Goal: Task Accomplishment & Management: Manage account settings

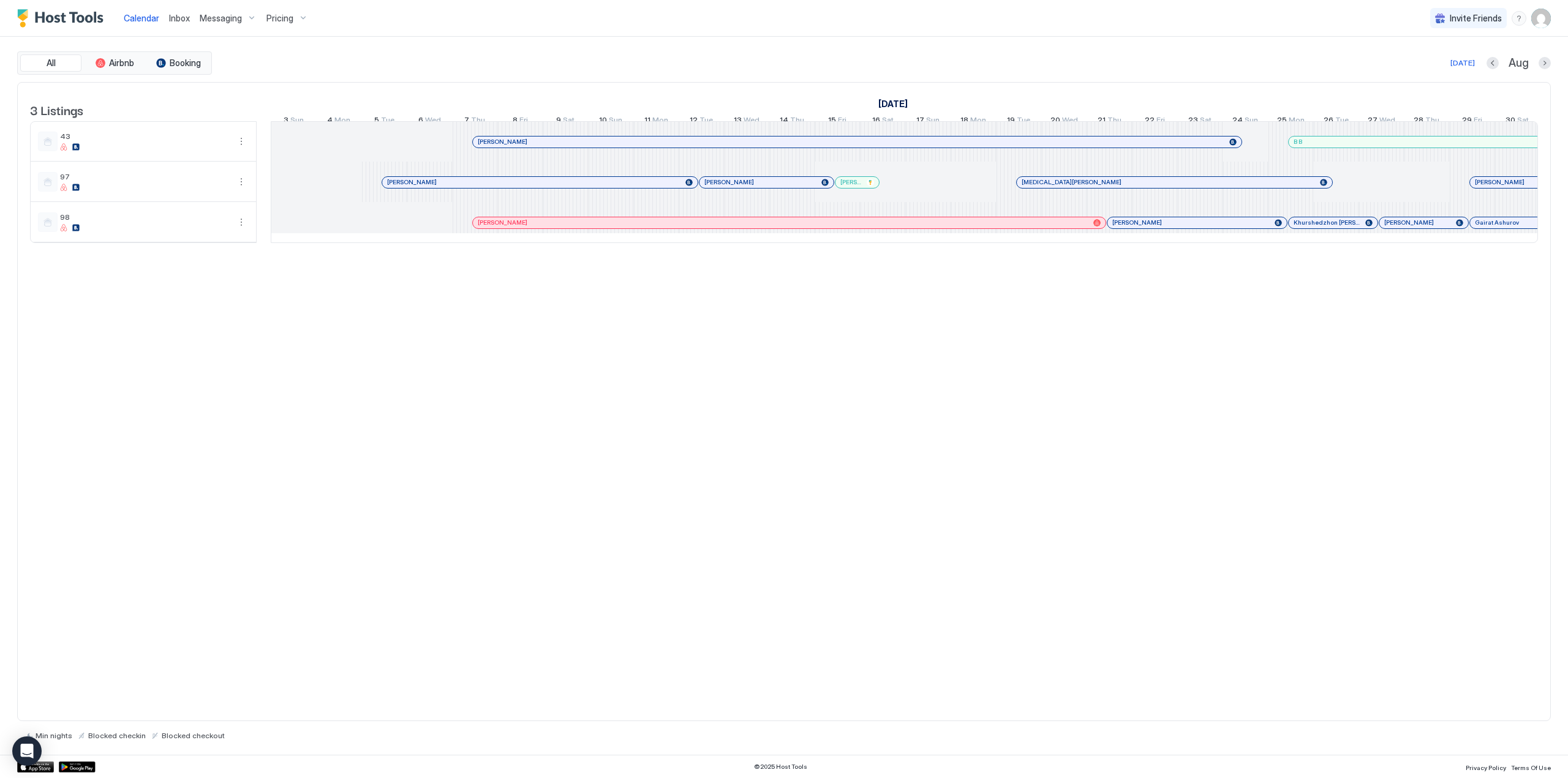
scroll to position [0, 1192]
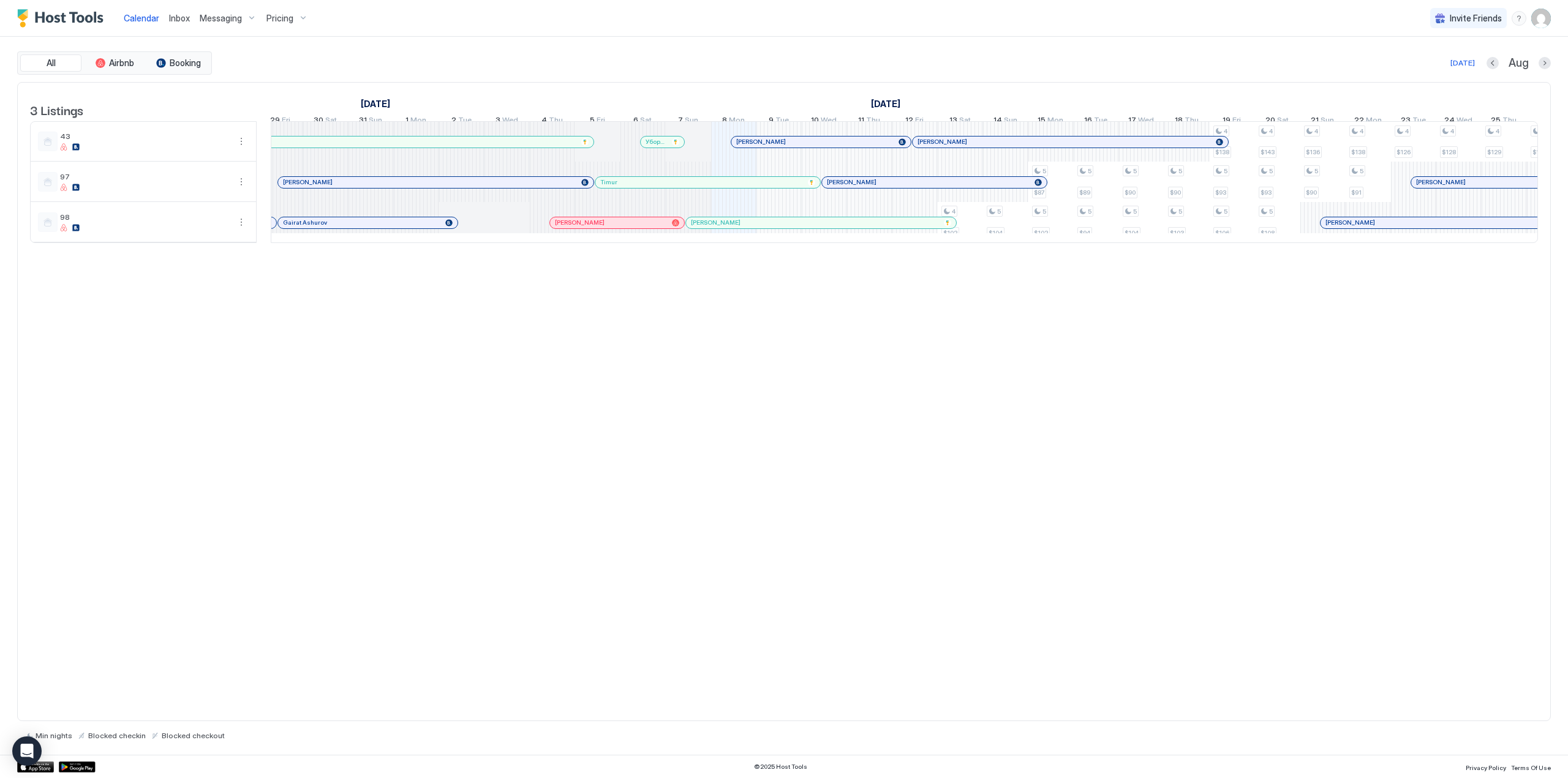
click at [38, 13] on img "Host Tools Logo" at bounding box center [63, 18] width 92 height 18
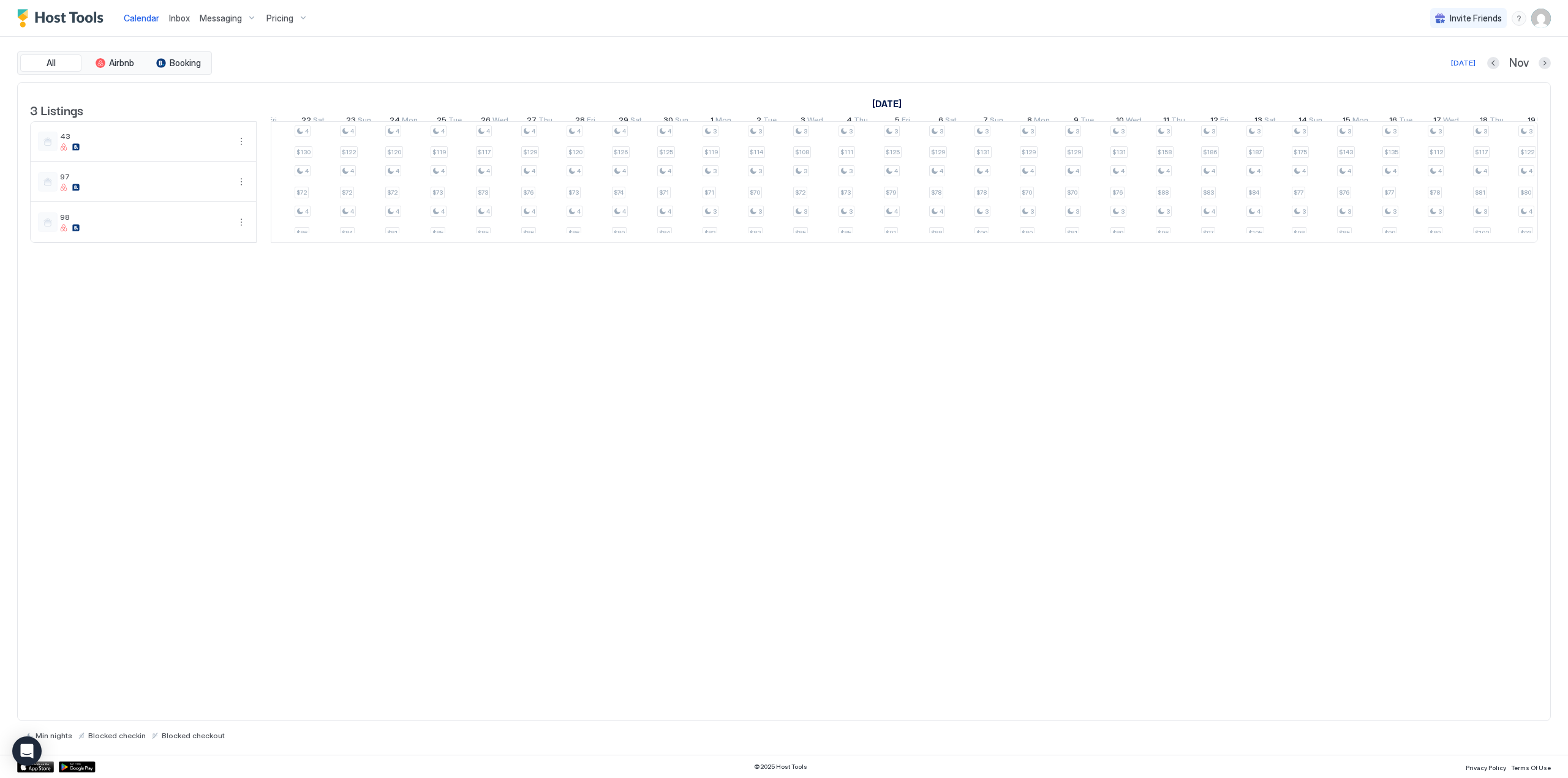
scroll to position [0, 1407]
click at [176, 15] on span "Inbox" at bounding box center [180, 17] width 21 height 10
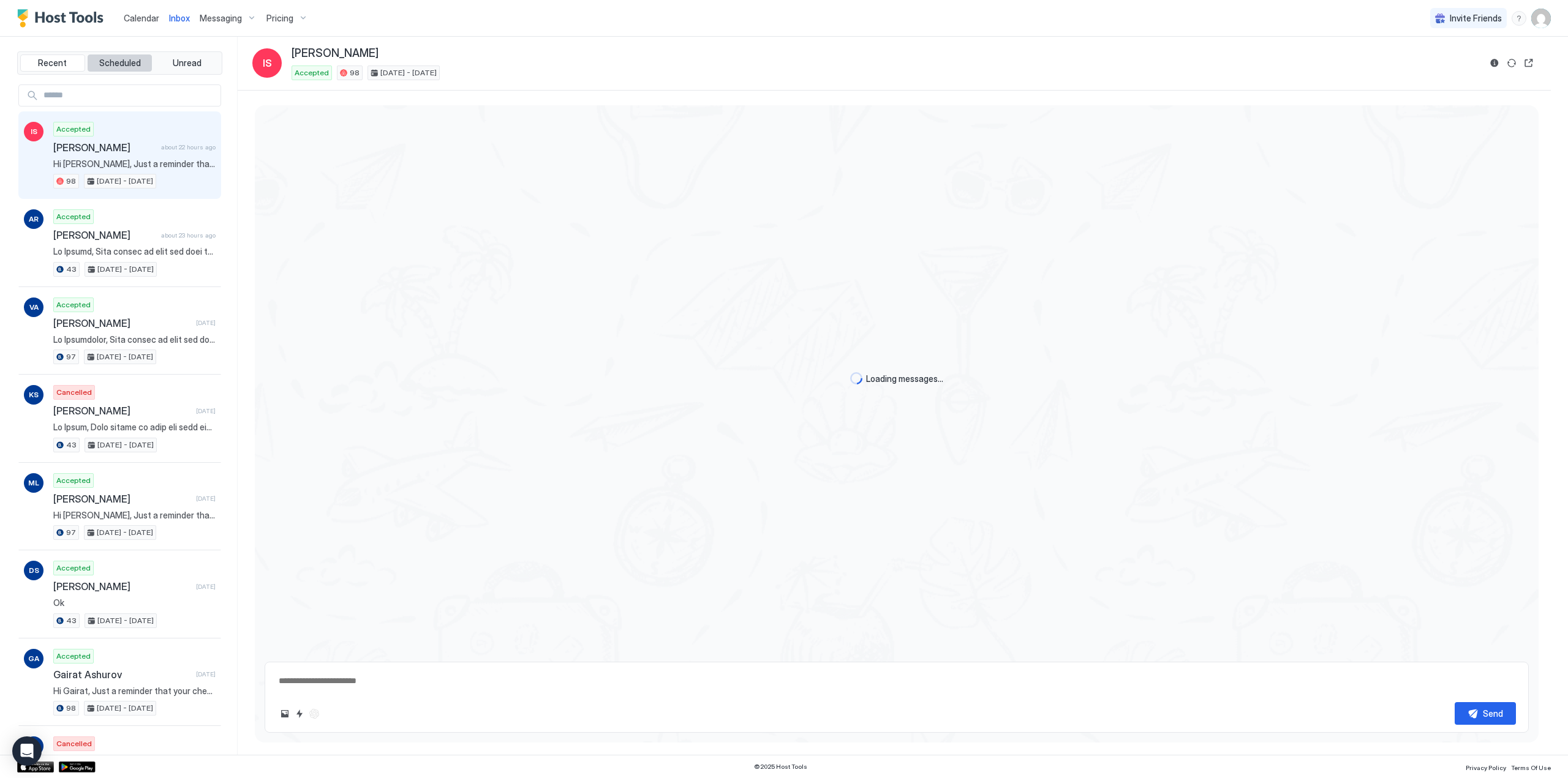
click at [116, 69] on button "Scheduled" at bounding box center [120, 63] width 65 height 17
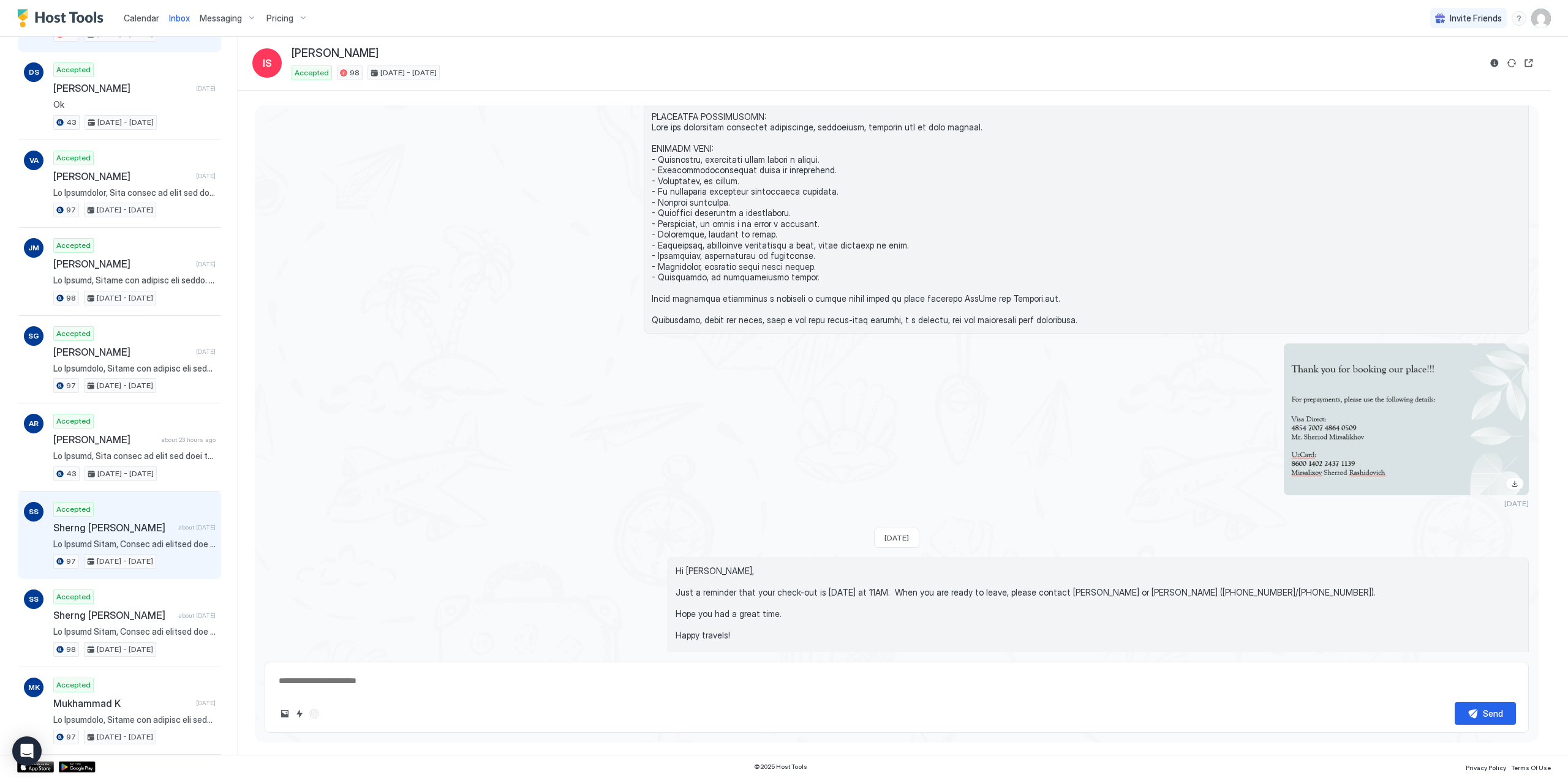
click at [178, 530] on span "about [DATE]" at bounding box center [197, 527] width 38 height 8
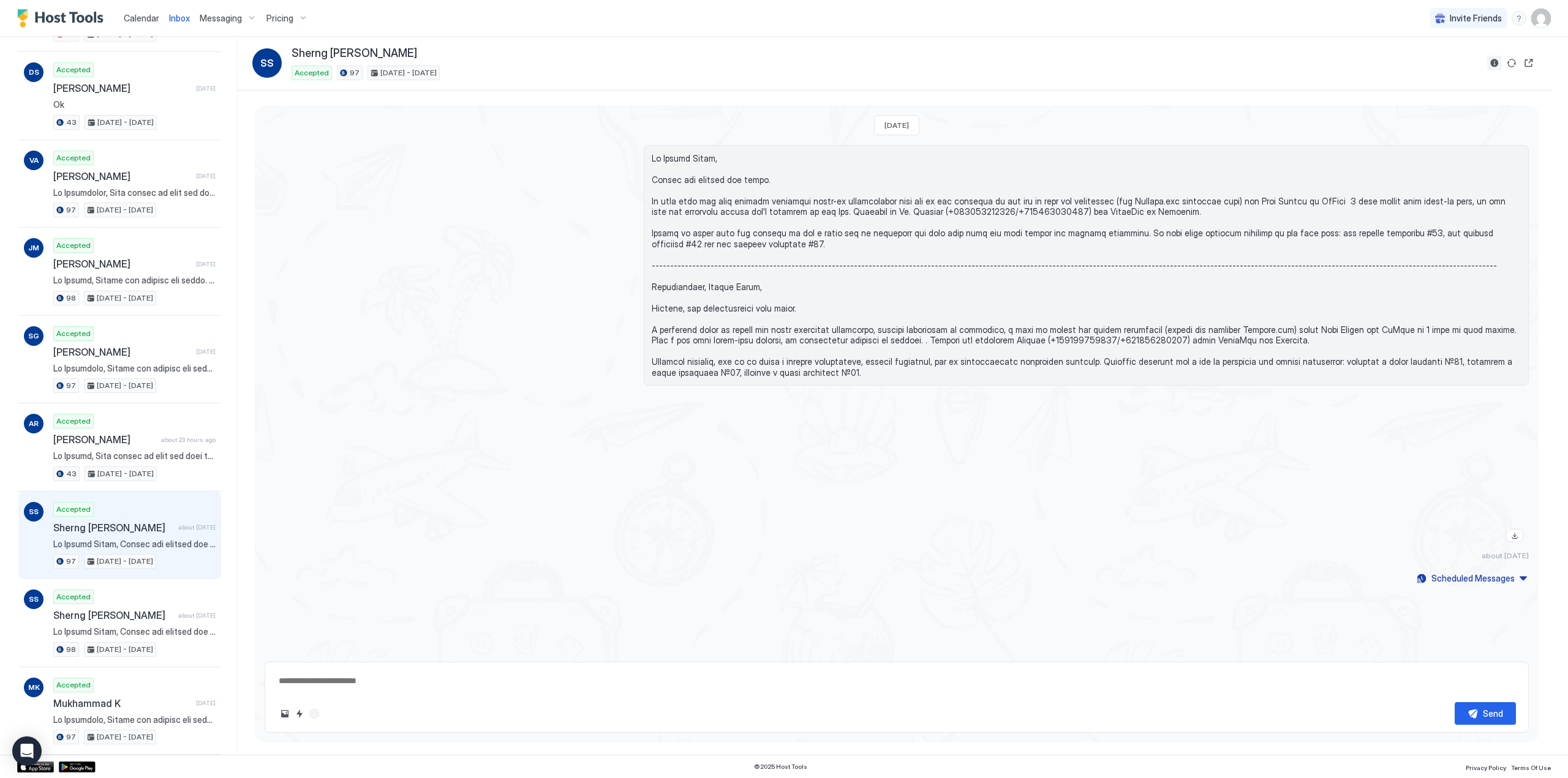
click at [1494, 58] on button "Reservation information" at bounding box center [1494, 63] width 15 height 15
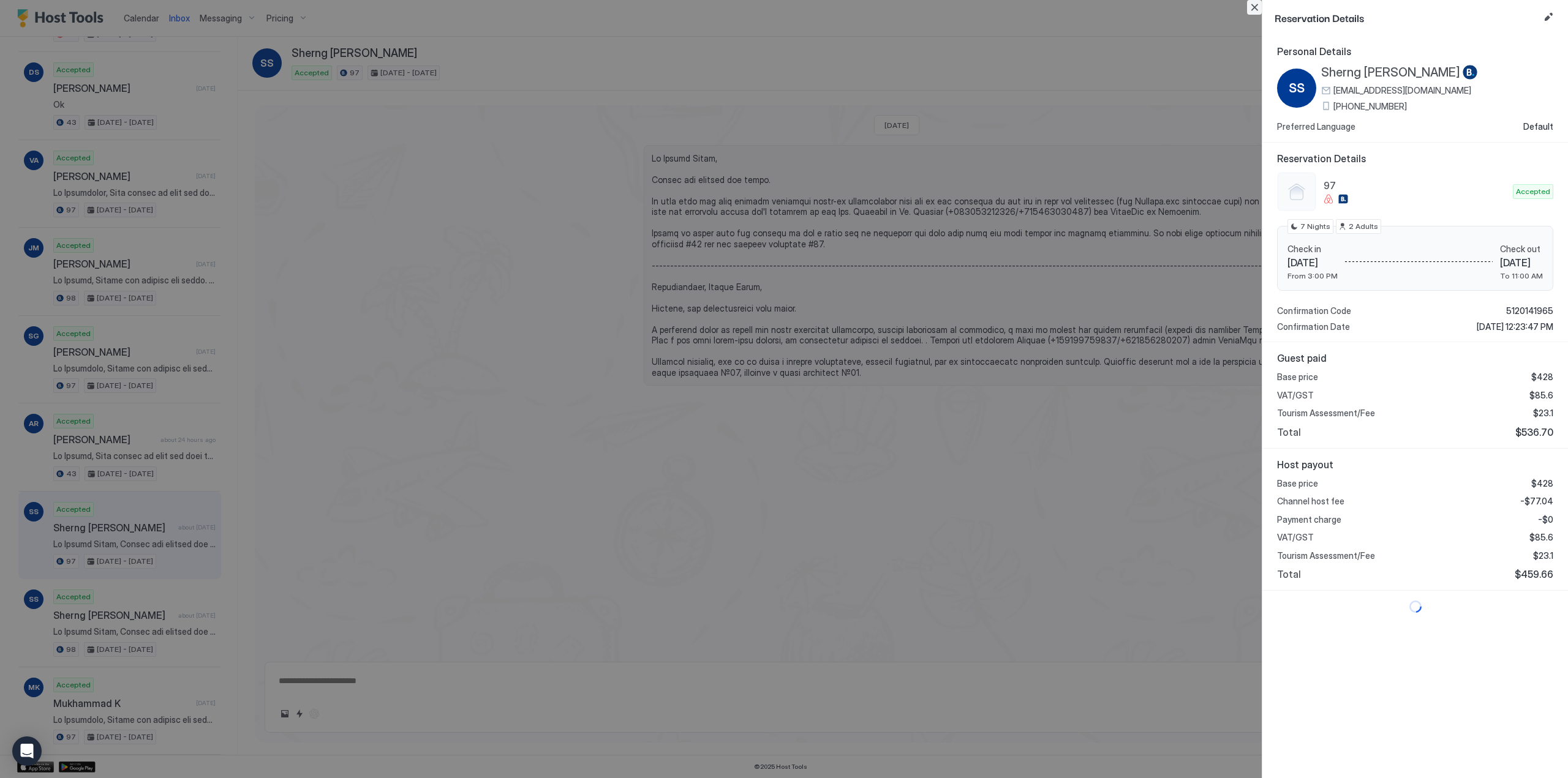
click at [1250, 5] on button "Close" at bounding box center [1254, 7] width 15 height 15
